Goal: Information Seeking & Learning: Learn about a topic

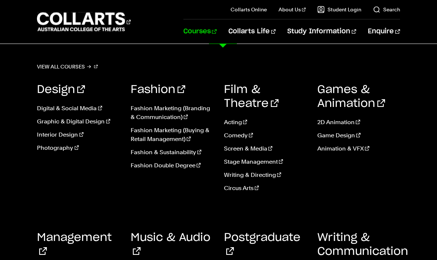
click at [217, 31] on link "Courses" at bounding box center [200, 31] width 33 height 24
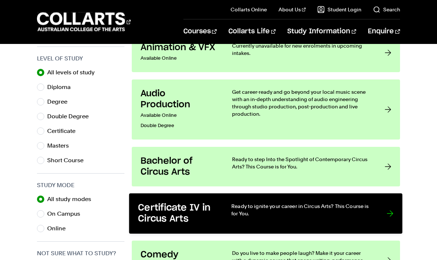
scroll to position [382, 0]
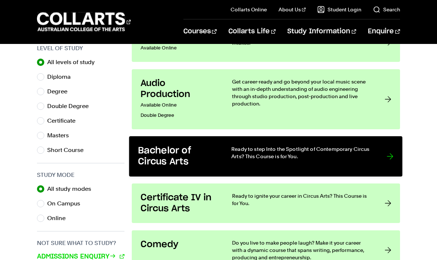
click at [391, 156] on div at bounding box center [390, 156] width 7 height 22
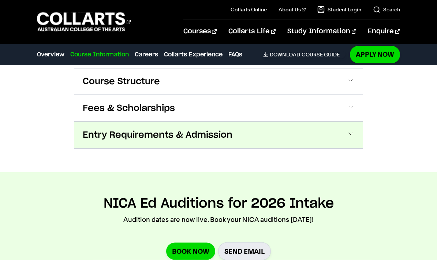
scroll to position [653, 0]
click at [349, 132] on span at bounding box center [350, 135] width 7 height 10
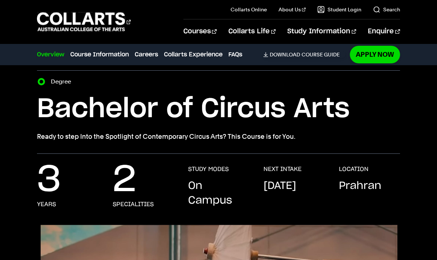
scroll to position [0, 0]
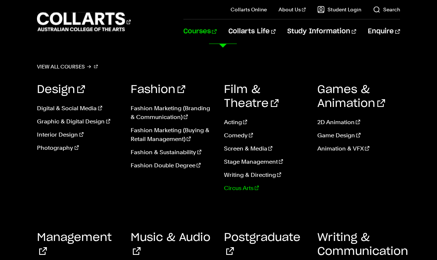
click at [245, 190] on link "Circus Arts" at bounding box center [265, 188] width 82 height 9
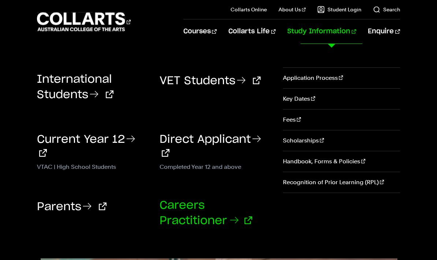
click at [185, 205] on link "Careers Practitioner" at bounding box center [206, 213] width 93 height 26
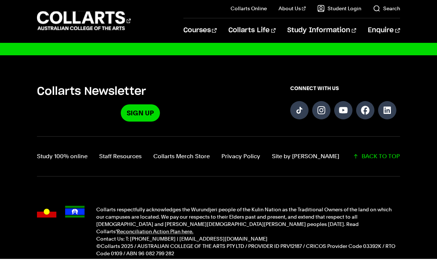
scroll to position [1804, 0]
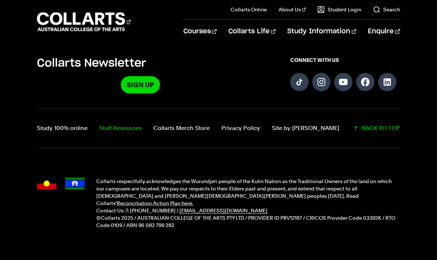
click at [124, 123] on link "Staff Resources" at bounding box center [120, 128] width 42 height 10
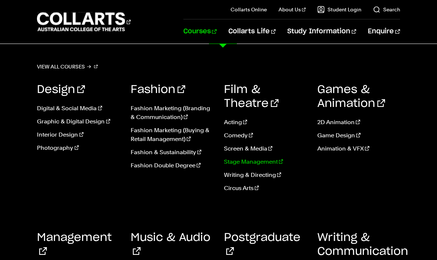
click at [255, 165] on link "Stage Management" at bounding box center [265, 162] width 82 height 9
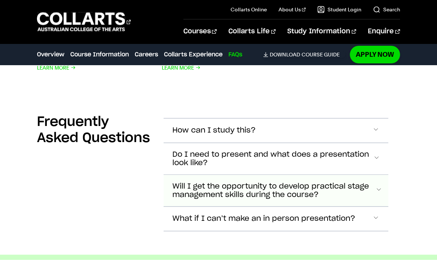
scroll to position [2091, 0]
click at [380, 135] on span "Accordion Section" at bounding box center [376, 131] width 7 height 10
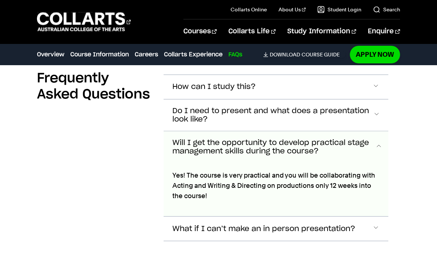
scroll to position [2199, 0]
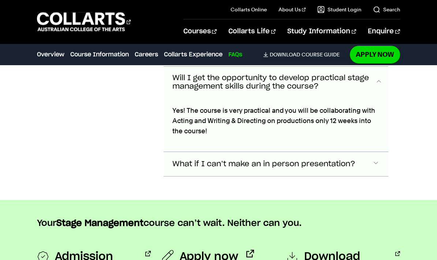
click at [377, 27] on span "Accordion Section" at bounding box center [376, 23] width 7 height 10
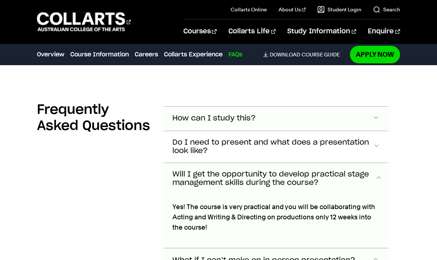
scroll to position [2102, 0]
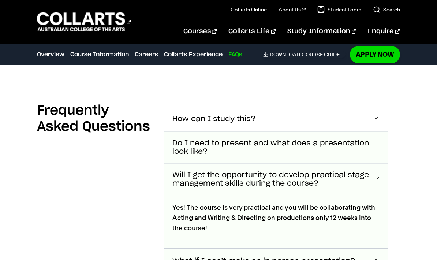
click at [375, 124] on span "Accordion Section" at bounding box center [376, 120] width 7 height 10
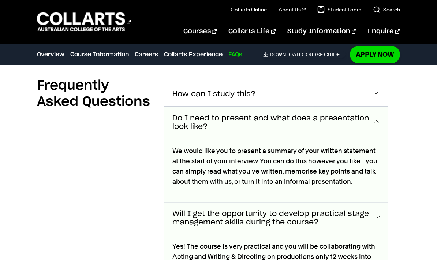
scroll to position [2126, 0]
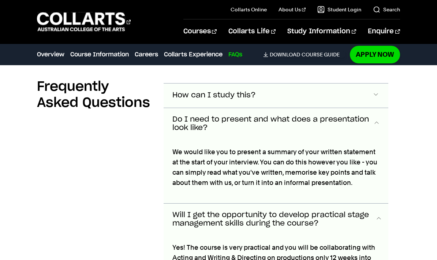
click at [375, 97] on span "Accordion Section" at bounding box center [376, 96] width 7 height 10
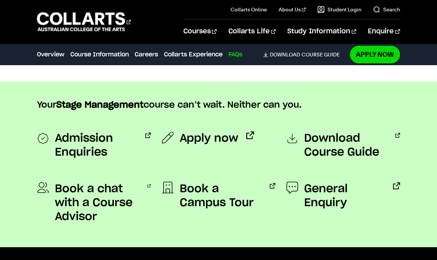
scroll to position [2494, 0]
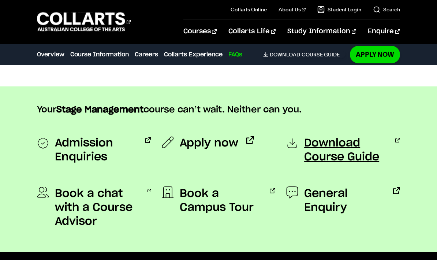
click at [335, 136] on span "Download Course Guide" at bounding box center [345, 150] width 83 height 28
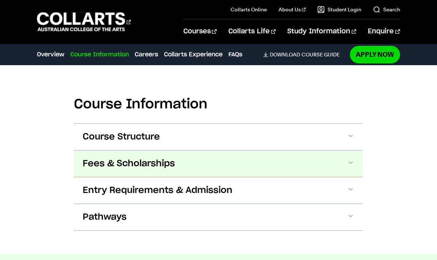
scroll to position [792, 0]
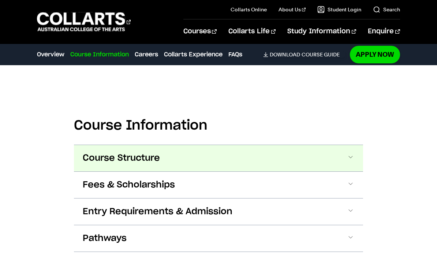
click at [350, 156] on span at bounding box center [350, 158] width 7 height 10
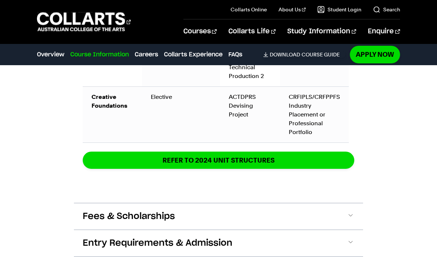
scroll to position [1327, 0]
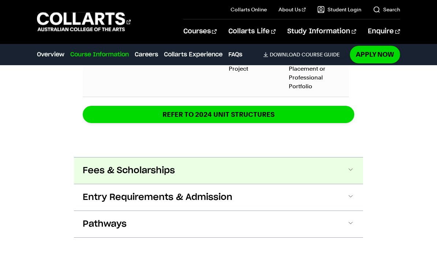
click at [349, 171] on span at bounding box center [350, 171] width 7 height 10
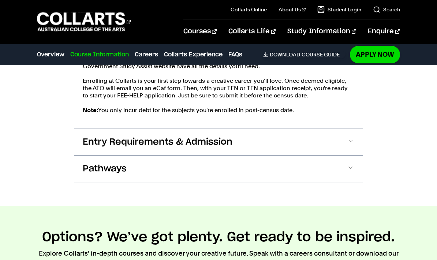
scroll to position [1580, 0]
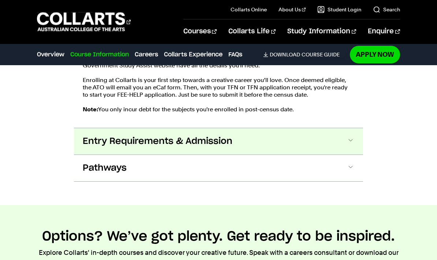
click at [353, 143] on span at bounding box center [350, 142] width 7 height 10
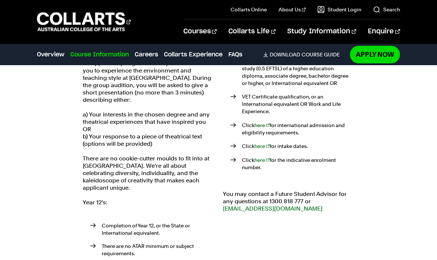
scroll to position [1711, 0]
click at [262, 143] on link "here" at bounding box center [262, 146] width 15 height 6
